Goal: Transaction & Acquisition: Purchase product/service

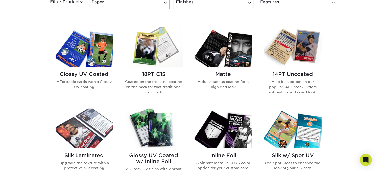
scroll to position [228, 0]
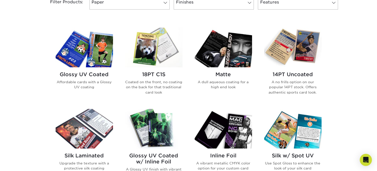
click at [146, 57] on img at bounding box center [153, 48] width 57 height 40
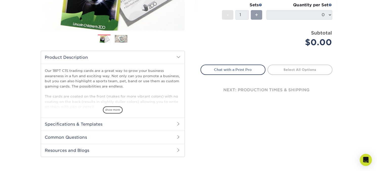
scroll to position [126, 0]
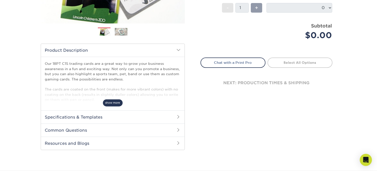
click at [111, 104] on span "show more" at bounding box center [113, 103] width 20 height 7
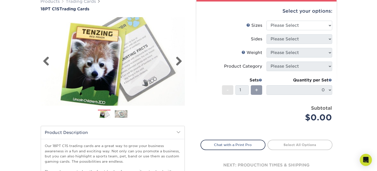
scroll to position [25, 0]
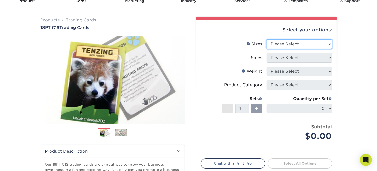
click at [297, 42] on select "Please Select 2.5" x 3.5"" at bounding box center [299, 44] width 66 height 10
select select "2.50x3.50"
click at [266, 39] on select "Please Select 2.5" x 3.5"" at bounding box center [299, 44] width 66 height 10
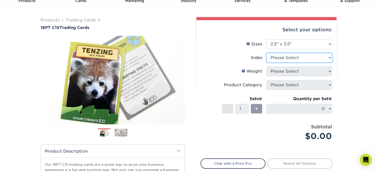
click at [287, 58] on select "Please Select Print Both Sides Print Front Only" at bounding box center [299, 58] width 66 height 10
click at [266, 53] on select "Please Select Print Both Sides Print Front Only" at bounding box center [299, 58] width 66 height 10
click at [287, 56] on select "Please Select Print Both Sides Print Front Only" at bounding box center [299, 58] width 66 height 10
select select "13abbda7-1d64-4f25-8bb2-c179b224825d"
click at [266, 53] on select "Please Select Print Both Sides Print Front Only" at bounding box center [299, 58] width 66 height 10
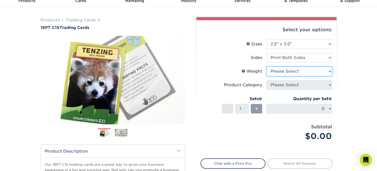
click at [285, 73] on select "Please Select 18PT C1S" at bounding box center [299, 72] width 66 height 10
select select "18PTC1S"
click at [266, 67] on select "Please Select 18PT C1S" at bounding box center [299, 72] width 66 height 10
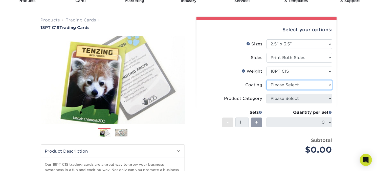
click at [284, 85] on select at bounding box center [299, 85] width 66 height 10
select select "1e8116af-acfc-44b1-83dc-8181aa338834"
click at [266, 80] on select at bounding box center [299, 85] width 66 height 10
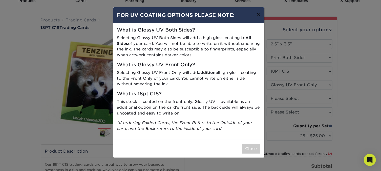
click at [259, 14] on button "×" at bounding box center [258, 14] width 12 height 14
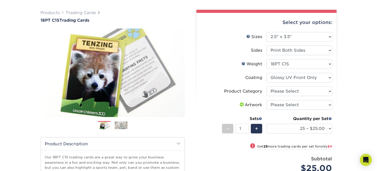
scroll to position [51, 0]
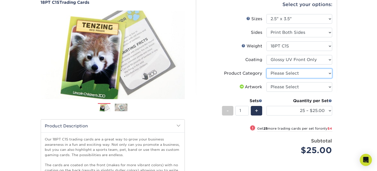
click at [290, 72] on select "Please Select Trading Cards" at bounding box center [299, 74] width 66 height 10
select select "c2f9bce9-36c2-409d-b101-c29d9d031e18"
click at [266, 69] on select "Please Select Trading Cards" at bounding box center [299, 74] width 66 height 10
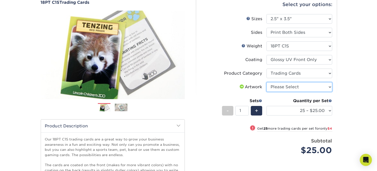
click at [284, 88] on select "Please Select I will upload files I need a design - $100" at bounding box center [299, 87] width 66 height 10
select select "upload"
click at [266, 82] on select "Please Select I will upload files I need a design - $100" at bounding box center [299, 87] width 66 height 10
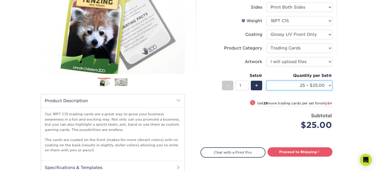
click at [319, 85] on select "25 – $25.00 50 – $29.00 75 – $37.00 100 – $41.00 250 – $48.00 500 – $58.00 1000…" at bounding box center [299, 86] width 66 height 10
select select "250 – $48.00"
click at [266, 81] on select "25 – $25.00 50 – $29.00 75 – $37.00 100 – $41.00 250 – $48.00 500 – $58.00 1000…" at bounding box center [299, 86] width 66 height 10
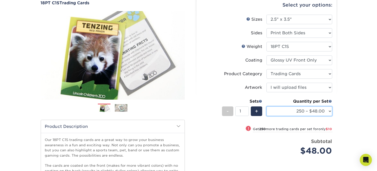
scroll to position [25, 0]
